Goal: Navigation & Orientation: Find specific page/section

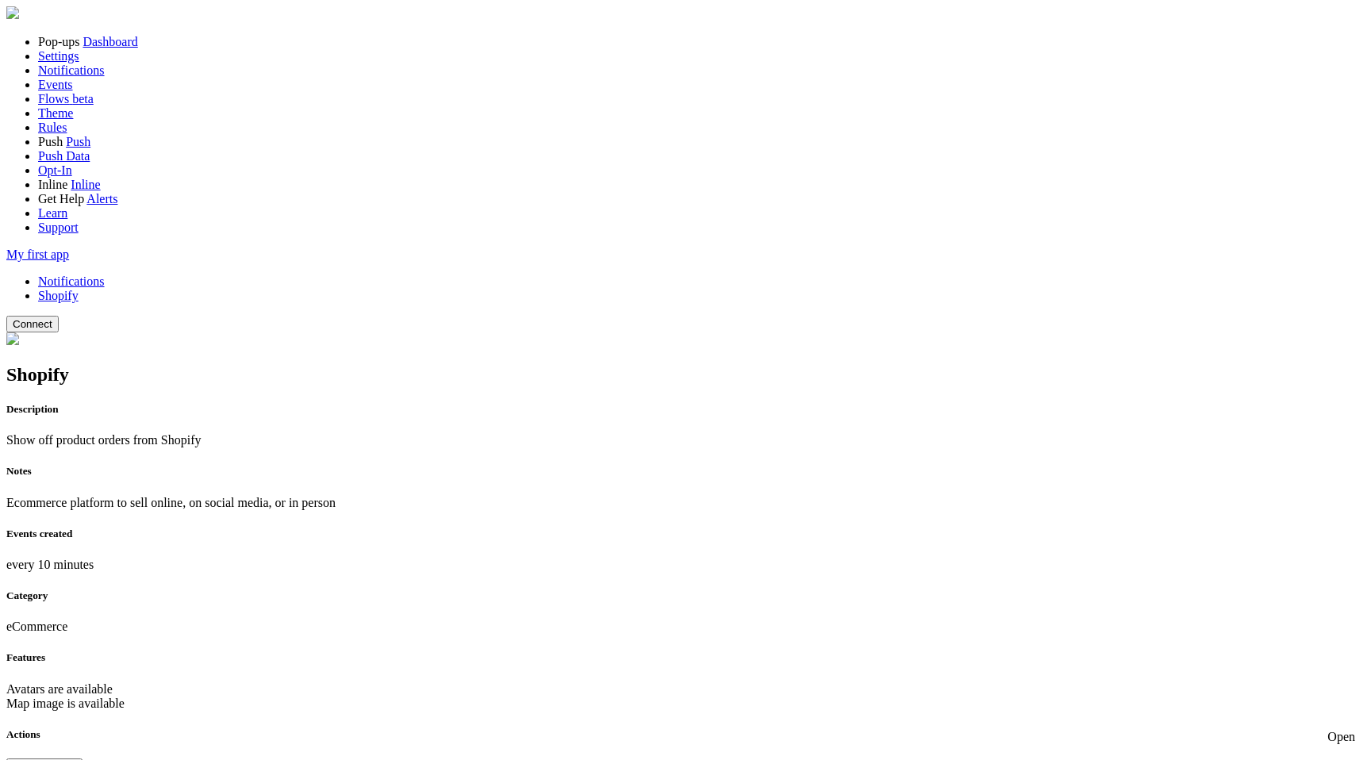
click at [105, 274] on link "Notifications" at bounding box center [71, 280] width 67 height 13
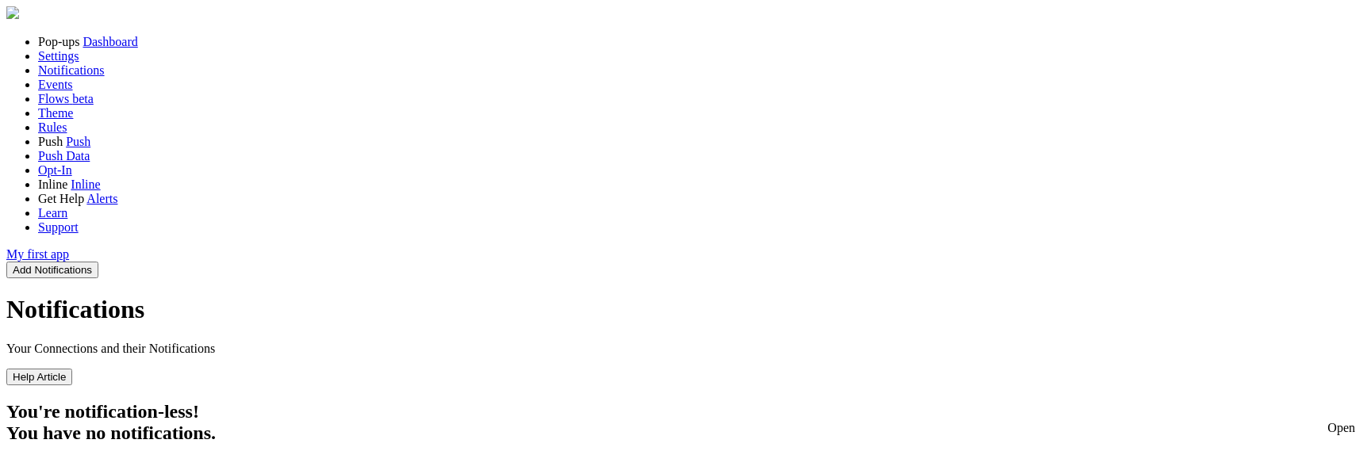
click at [84, 77] on span "Notifications" at bounding box center [71, 69] width 67 height 13
click at [77, 63] on span "Settings" at bounding box center [58, 55] width 41 height 13
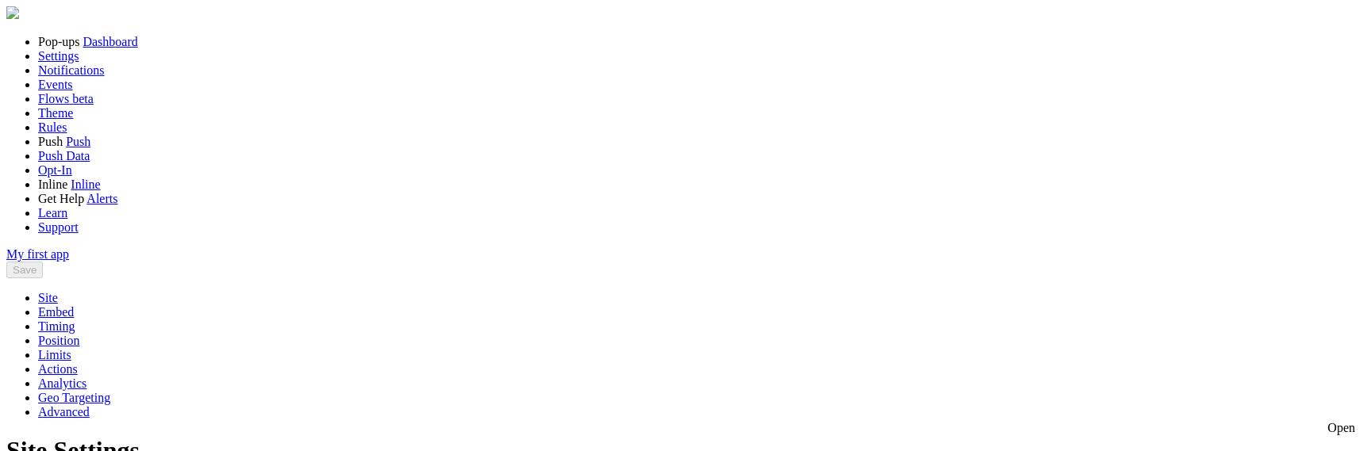
click at [82, 48] on span "Dashboard" at bounding box center [109, 41] width 55 height 13
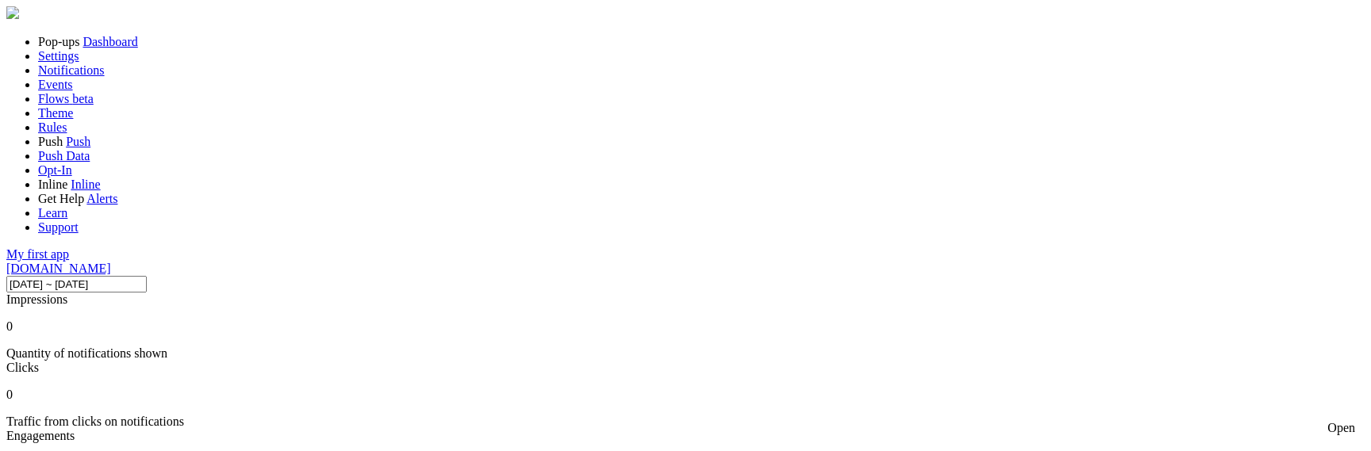
click at [87, 77] on span "Notifications" at bounding box center [71, 69] width 67 height 13
